Goal: Information Seeking & Learning: Learn about a topic

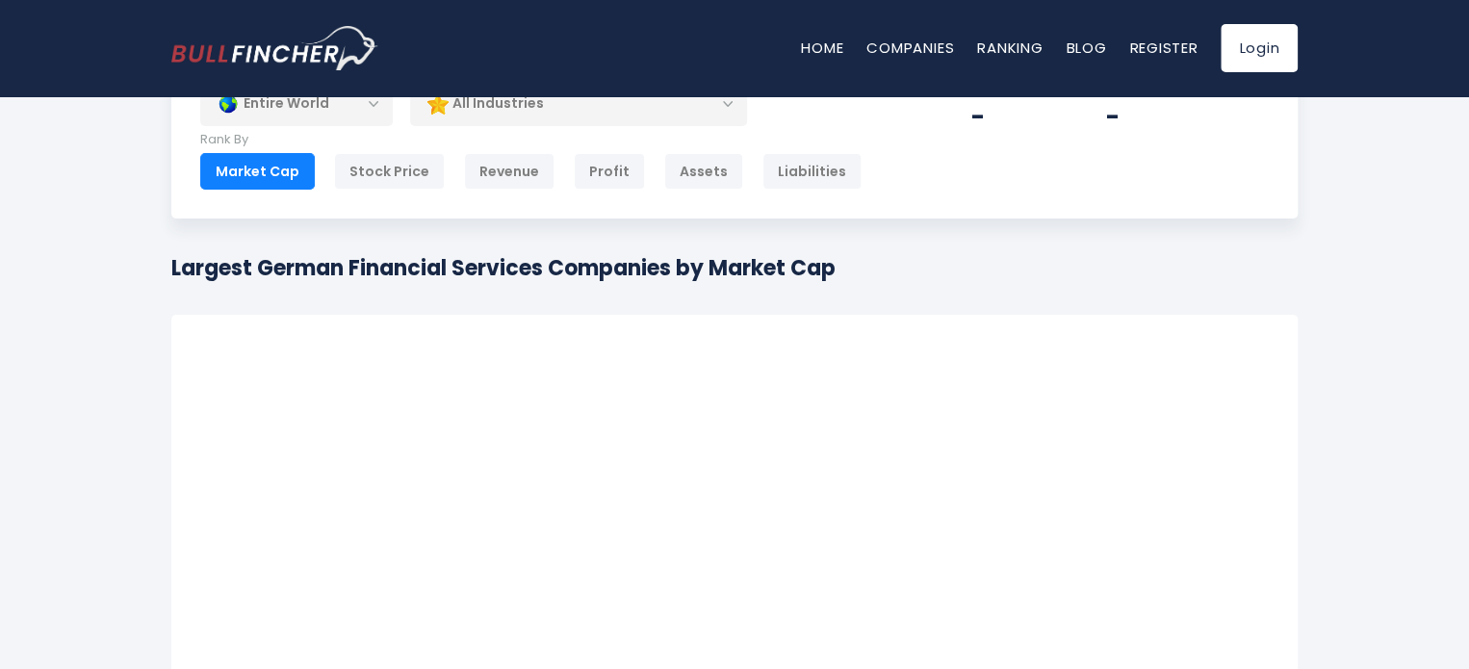
scroll to position [79, 0]
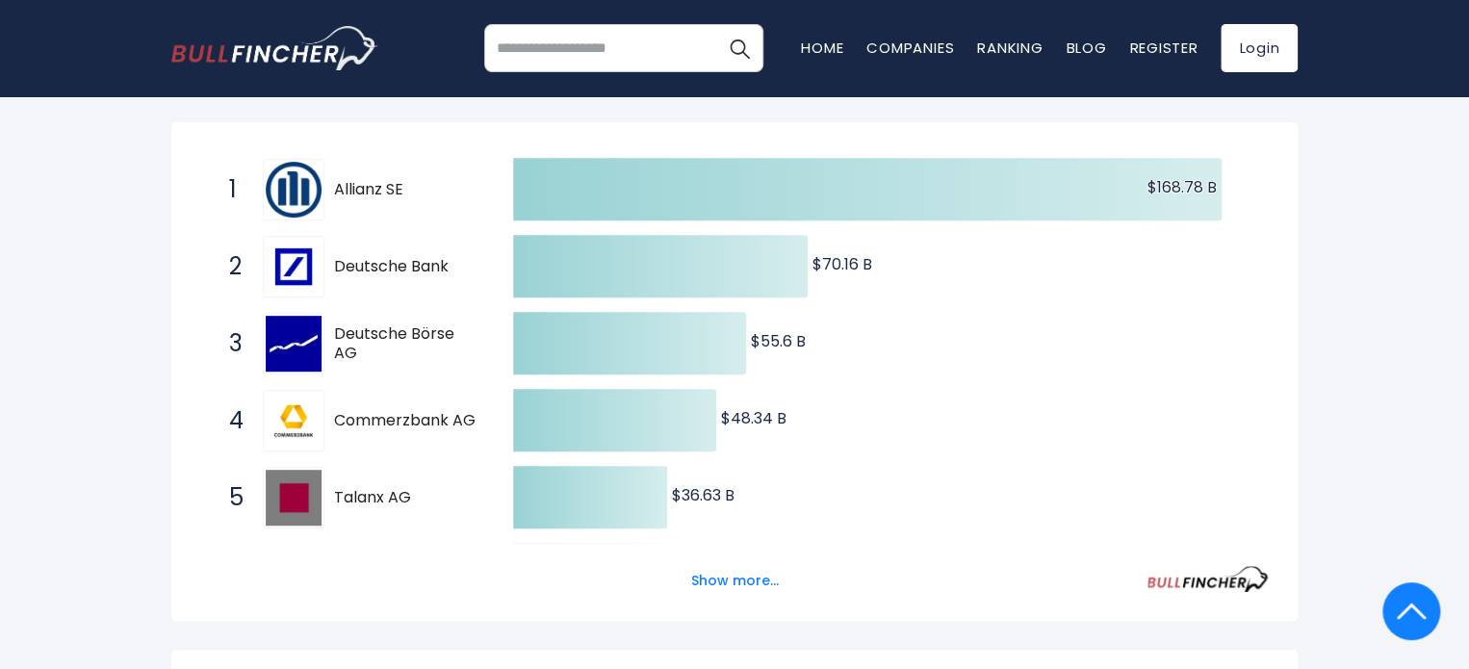
drag, startPoint x: 1478, startPoint y: 163, endPoint x: 1477, endPoint y: 219, distance: 55.8
click at [1468, 219] on html "Home Companies Ranking Blog Register Login Home" at bounding box center [734, 1] width 1469 height 669
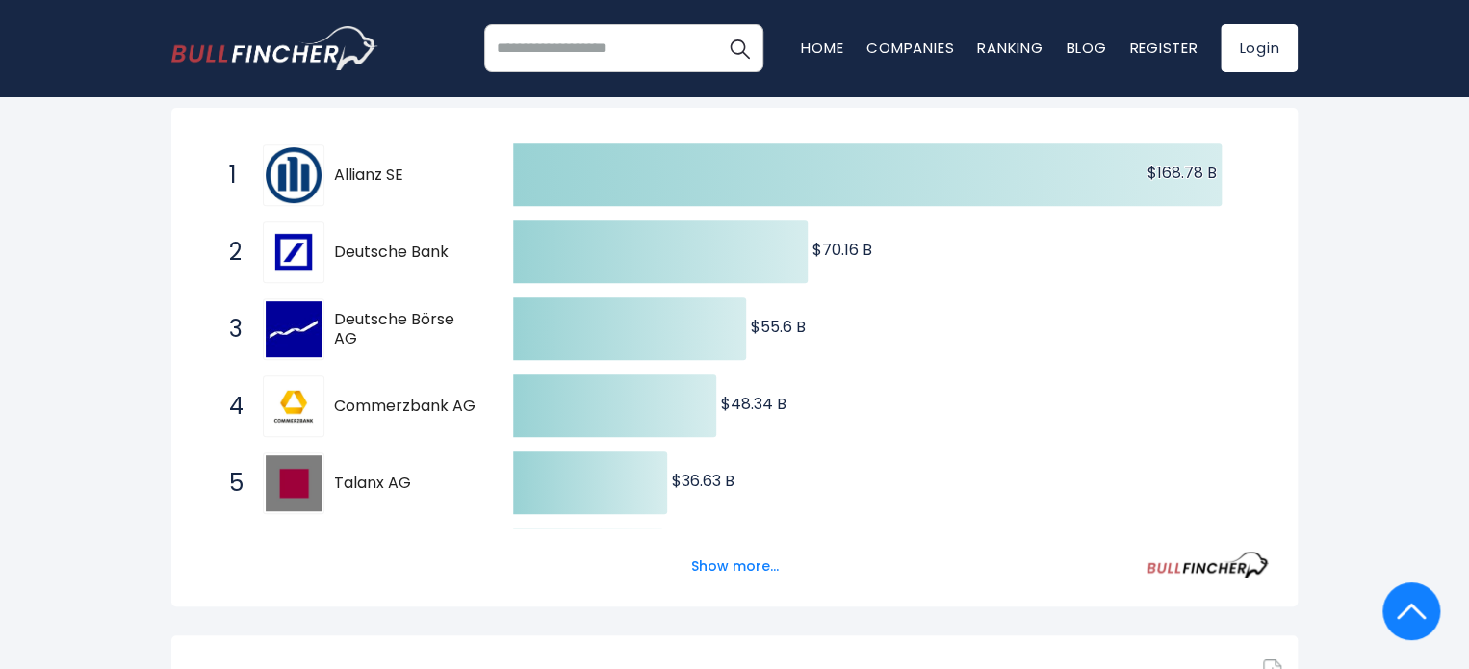
drag, startPoint x: 331, startPoint y: 403, endPoint x: 479, endPoint y: 403, distance: 148.2
click at [479, 403] on span "4 Commerzbank AG [DOMAIN_NAME]" at bounding box center [354, 406] width 289 height 71
drag, startPoint x: 479, startPoint y: 403, endPoint x: 335, endPoint y: 407, distance: 144.4
click at [335, 407] on span "4 Commerzbank AG [DOMAIN_NAME]" at bounding box center [354, 406] width 289 height 71
click at [749, 570] on button "Show more..." at bounding box center [735, 567] width 111 height 32
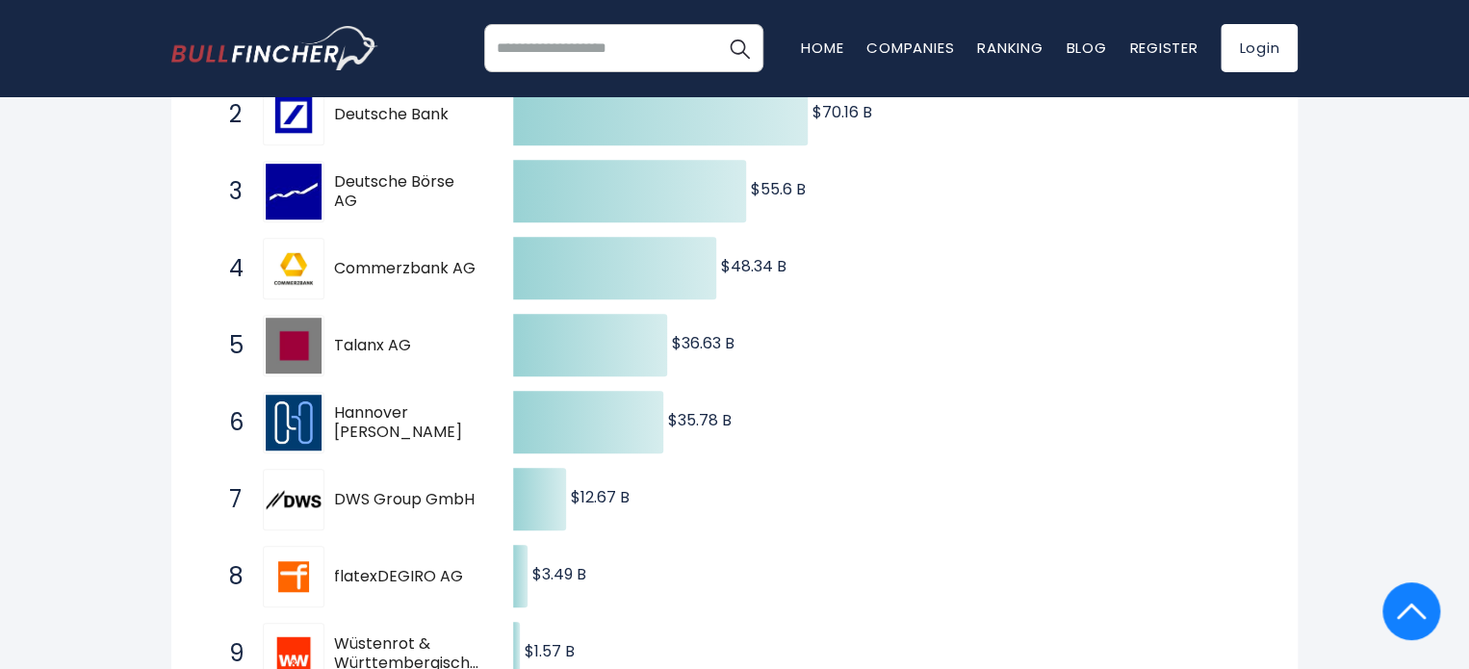
scroll to position [438, 0]
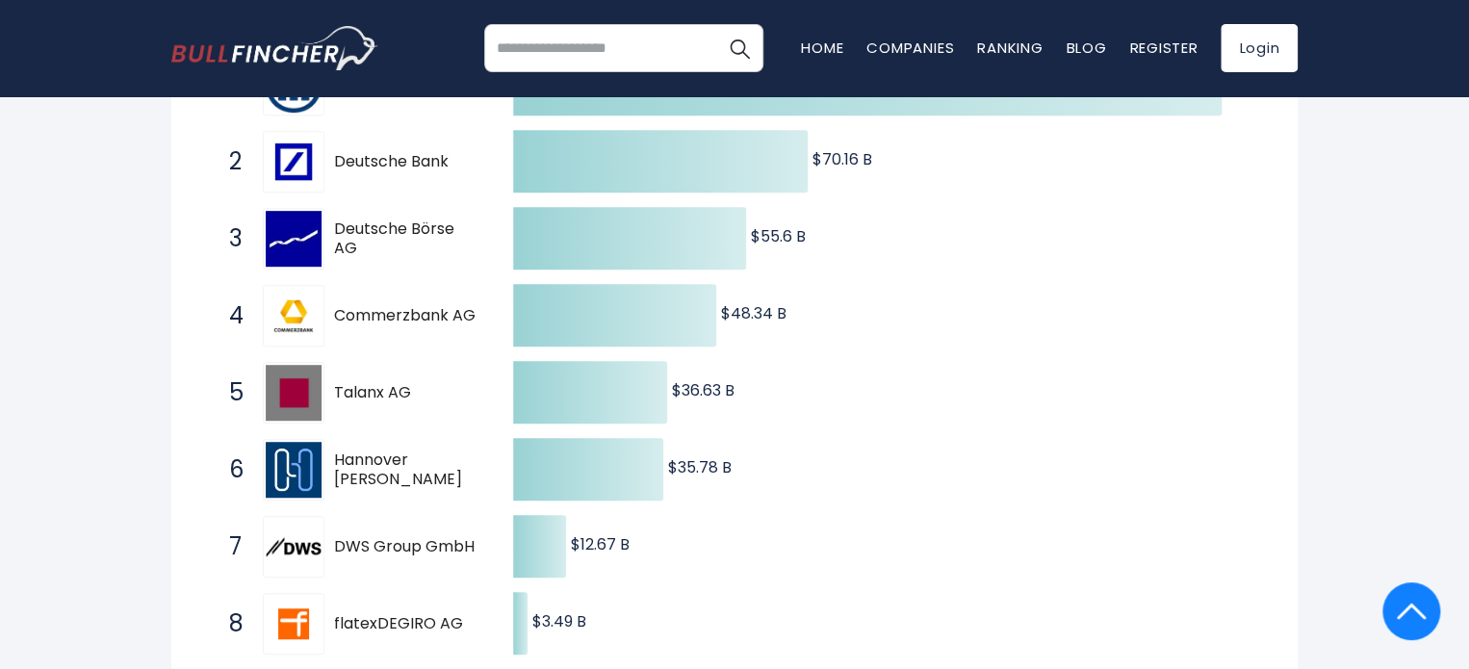
drag, startPoint x: 479, startPoint y: 474, endPoint x: 328, endPoint y: 476, distance: 151.2
click at [328, 476] on span "6 Hannover [PERSON_NAME] [DOMAIN_NAME]" at bounding box center [354, 469] width 289 height 71
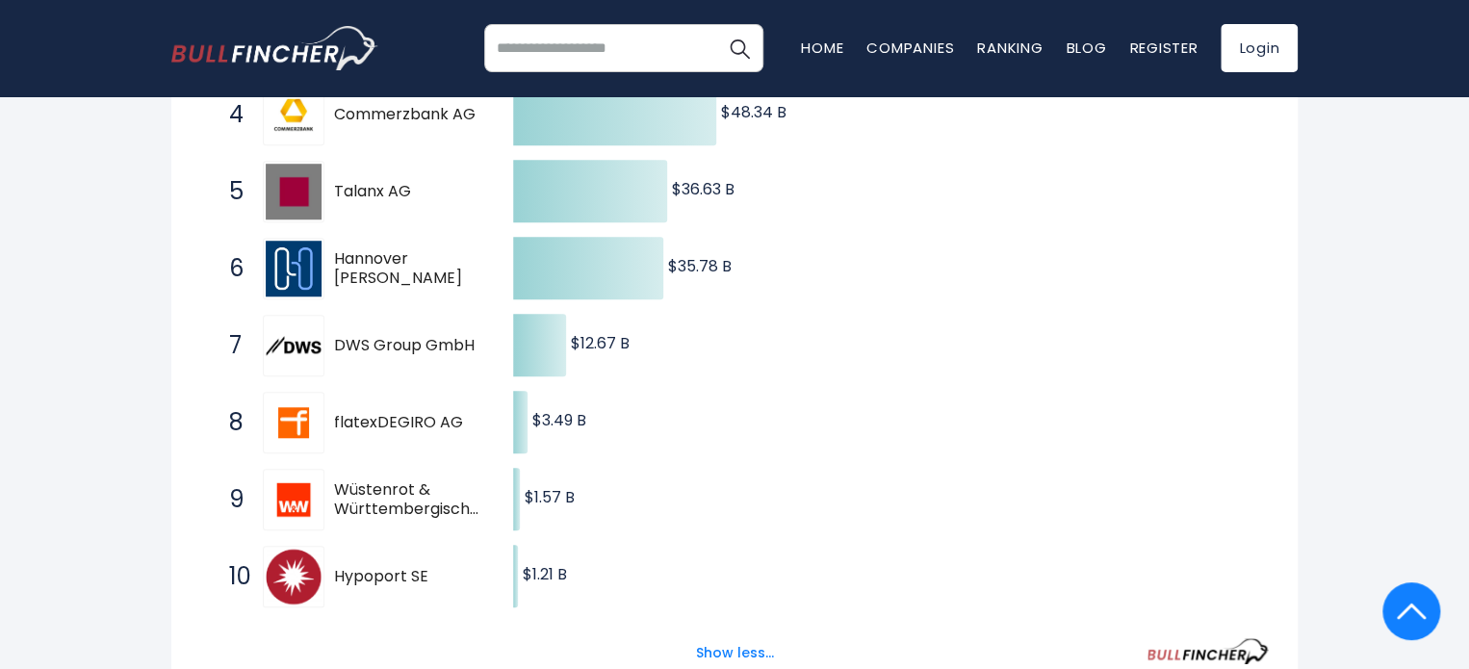
scroll to position [679, 0]
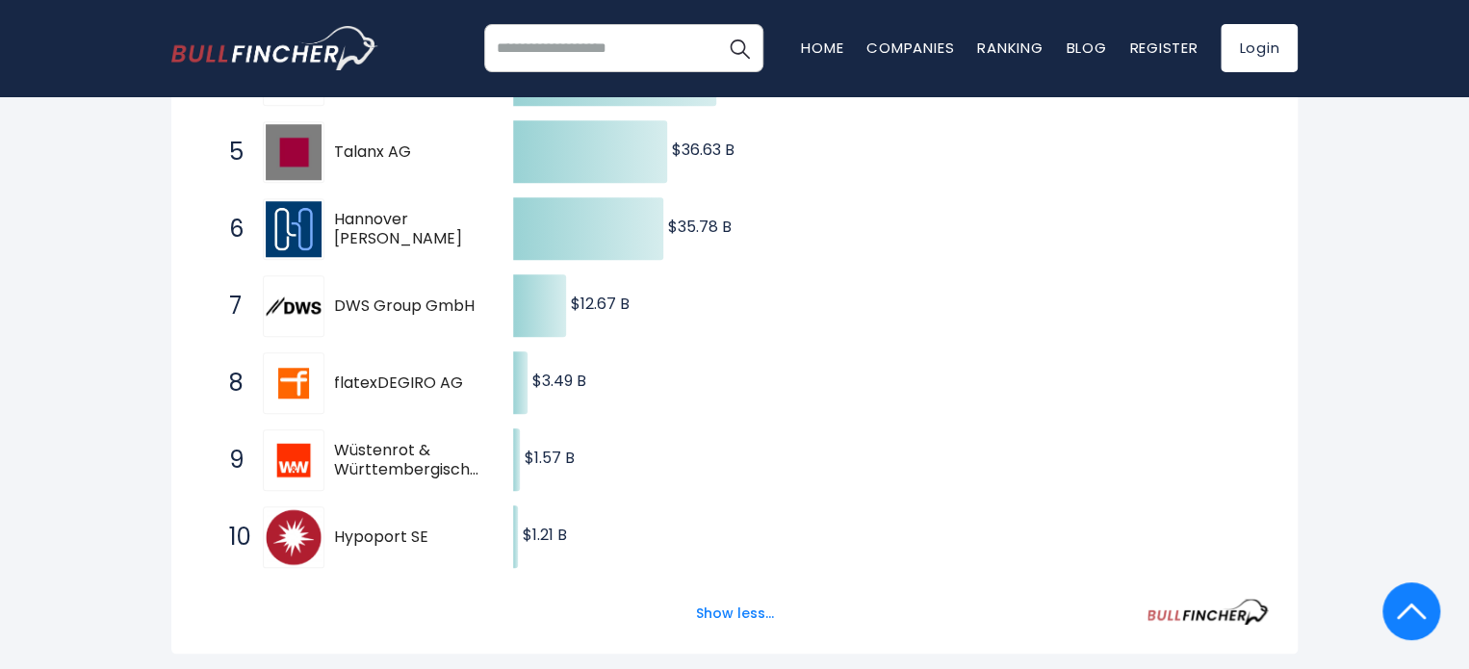
drag, startPoint x: 335, startPoint y: 432, endPoint x: 312, endPoint y: 453, distance: 31.3
click at [312, 453] on div "9 Wüstenrot & Württembergische AG [DOMAIN_NAME]" at bounding box center [349, 460] width 260 height 62
click at [312, 453] on img at bounding box center [294, 460] width 56 height 56
drag, startPoint x: 453, startPoint y: 456, endPoint x: 547, endPoint y: 468, distance: 94.1
click at [547, 468] on div "Created with Highcharts 12.1.2 $168.78 B ​ $168.78 B $70.16 B ​ $70.16 B $55.6 …" at bounding box center [734, 191] width 1069 height 770
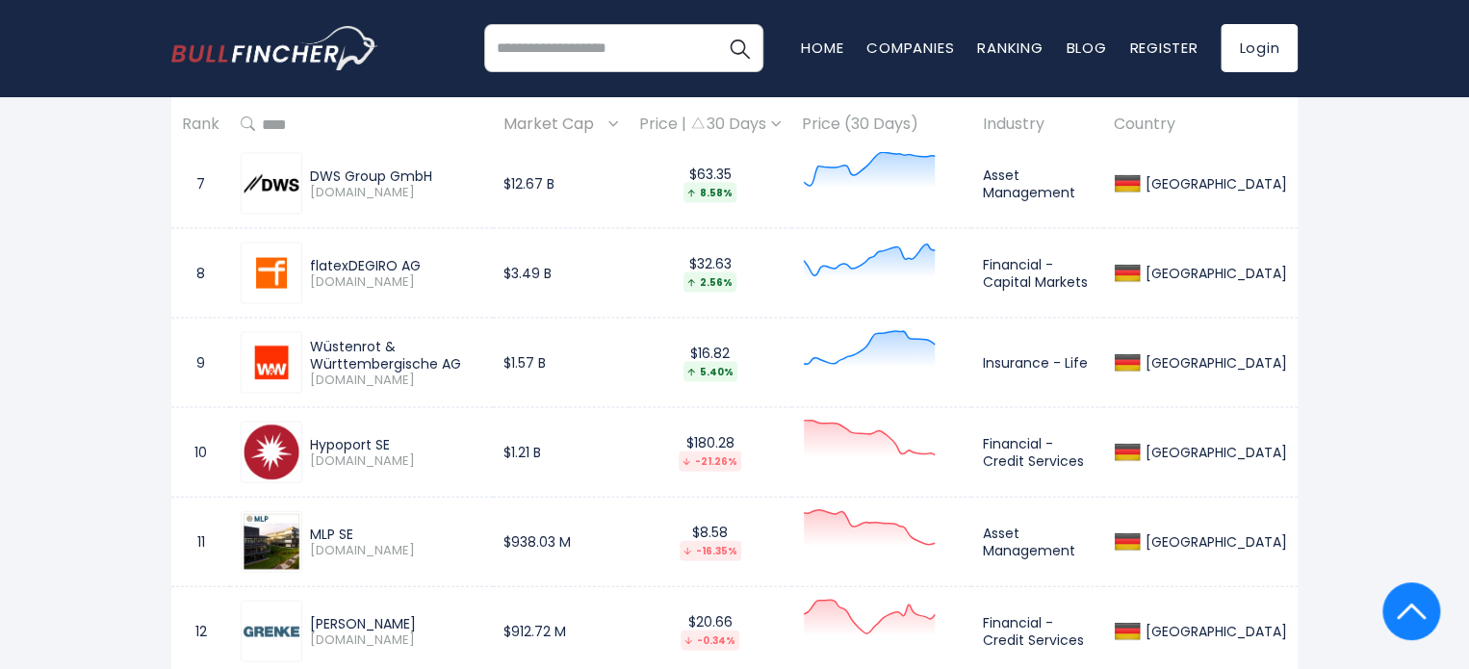
scroll to position [1887, 0]
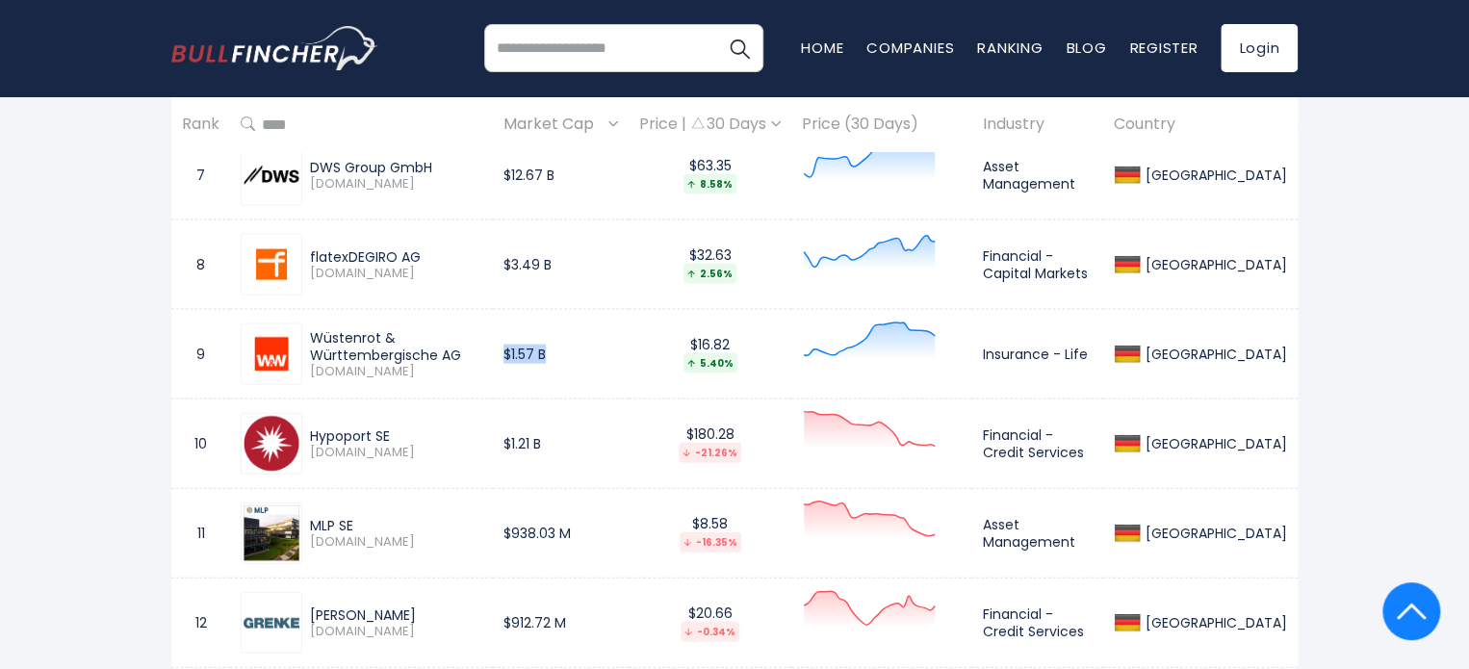
drag, startPoint x: 554, startPoint y: 359, endPoint x: 605, endPoint y: 357, distance: 50.1
click at [605, 357] on td "$1.57 B" at bounding box center [561, 355] width 136 height 90
drag, startPoint x: 314, startPoint y: 370, endPoint x: 361, endPoint y: 369, distance: 47.2
click at [361, 369] on span "[DOMAIN_NAME]" at bounding box center [396, 372] width 172 height 16
copy span "[DOMAIN_NAME]"
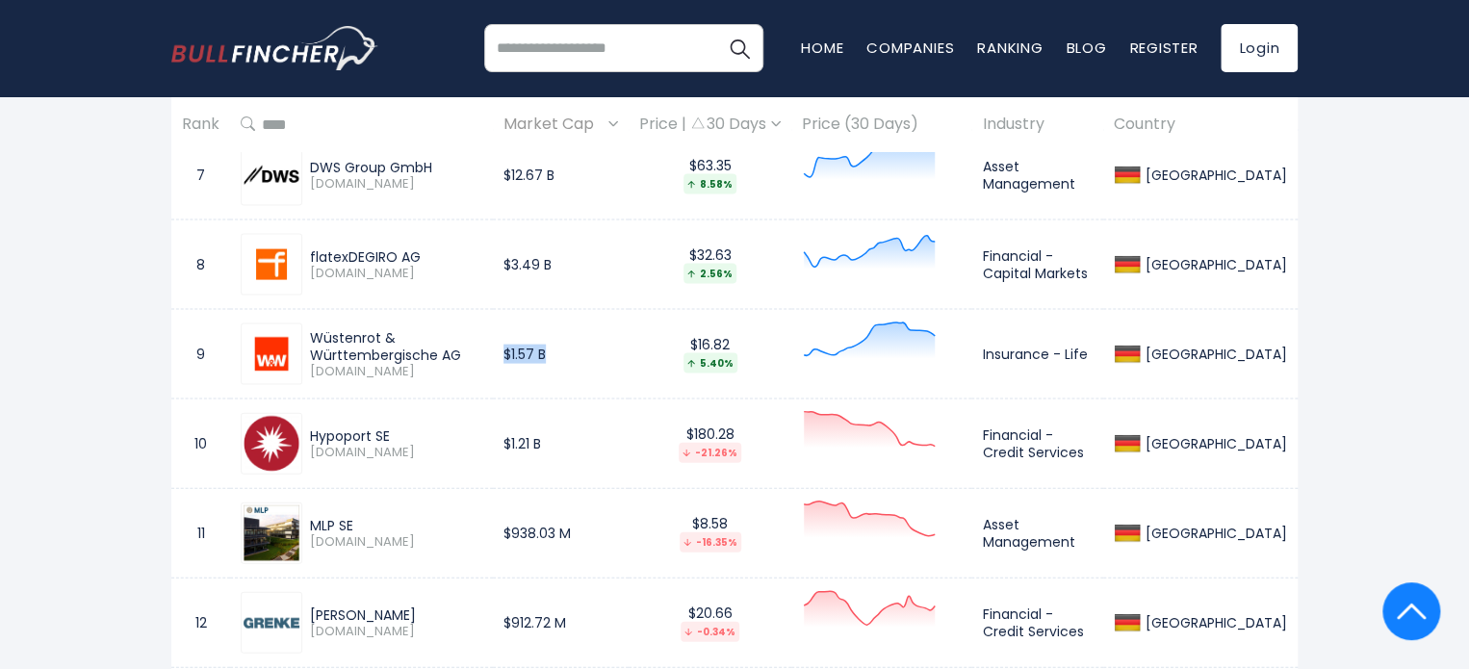
drag, startPoint x: 314, startPoint y: 342, endPoint x: 576, endPoint y: 324, distance: 262.4
click at [576, 324] on tr "9 Wüstenrot & Württembergische AG [DOMAIN_NAME] $1.57 B $16.82 5.40% Insurance …" at bounding box center [734, 355] width 1126 height 90
click at [391, 350] on div "Wüstenrot & Württembergische AG" at bounding box center [396, 346] width 172 height 35
drag, startPoint x: 312, startPoint y: 332, endPoint x: 531, endPoint y: 324, distance: 219.6
click at [482, 324] on div "Wüstenrot & Württembergische AG [DOMAIN_NAME]" at bounding box center [362, 354] width 242 height 62
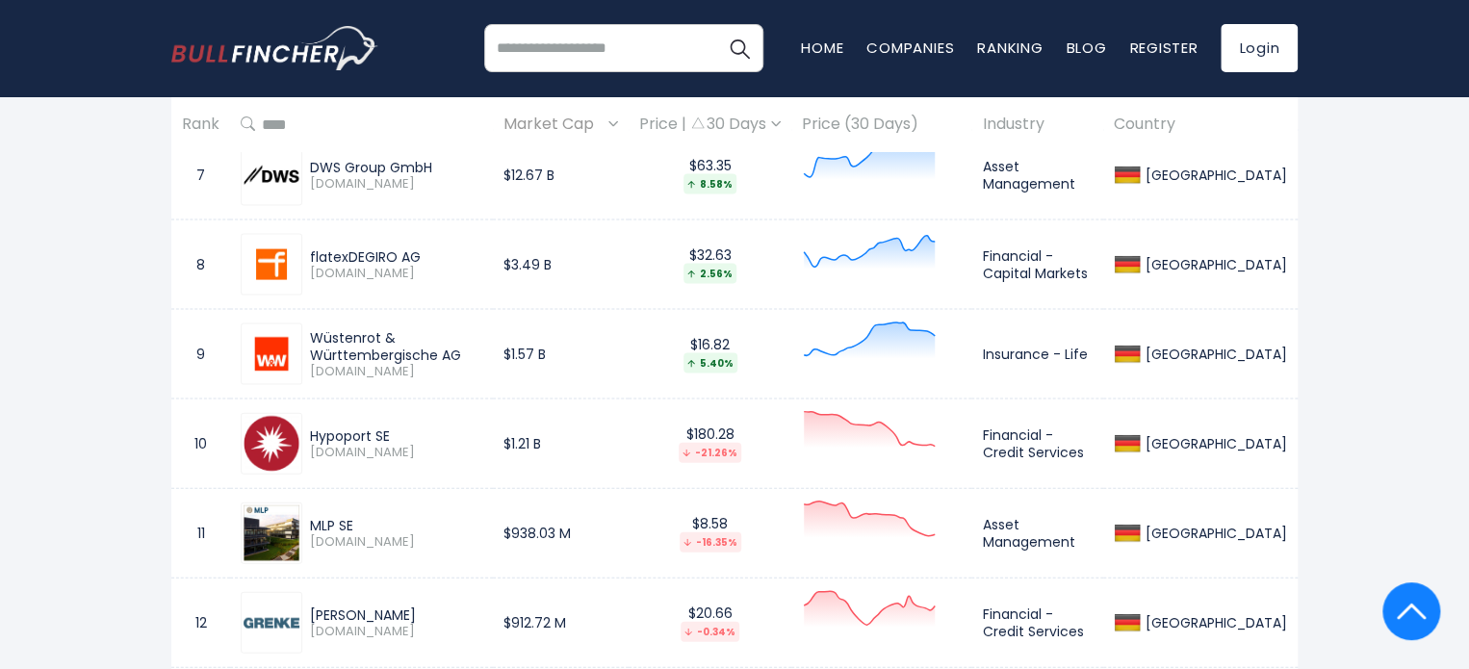
copy div "Wüstenrot & Württembergische"
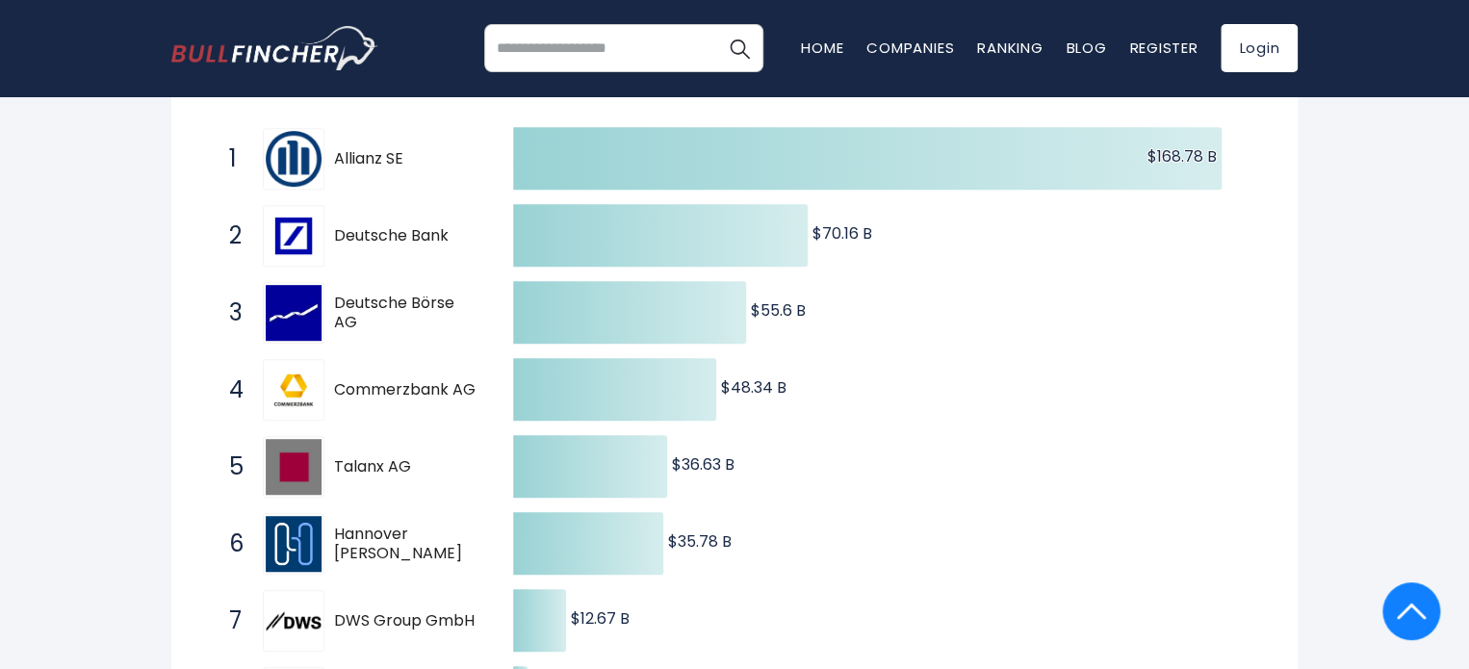
scroll to position [380, 0]
